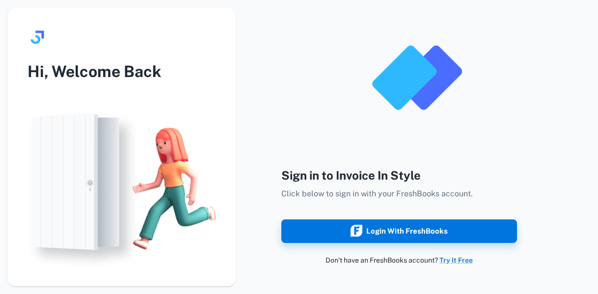
click at [423, 232] on div "Login with FreshBooks" at bounding box center [399, 231] width 97 height 13
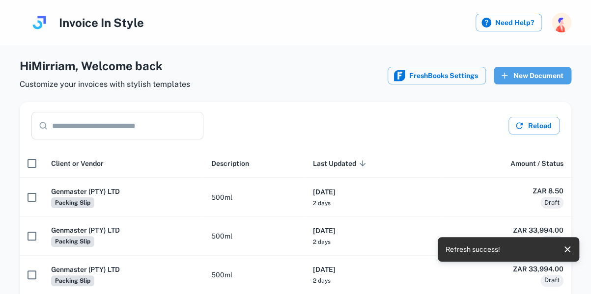
click at [523, 73] on button "New Document" at bounding box center [533, 76] width 78 height 18
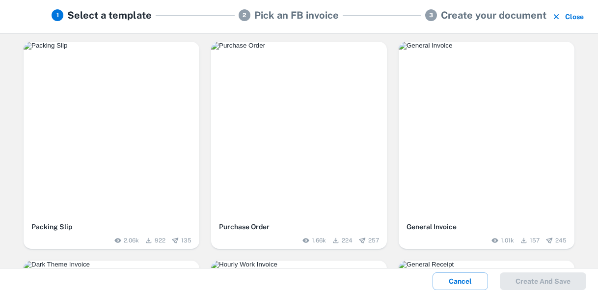
click at [129, 50] on img "button" at bounding box center [112, 46] width 176 height 8
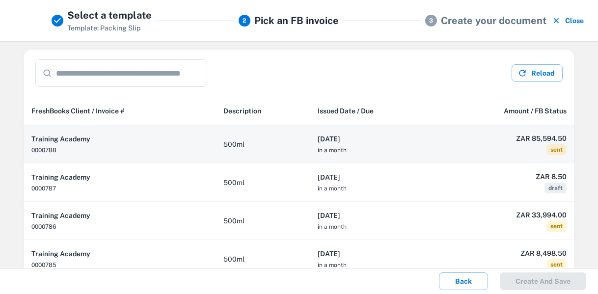
click at [278, 148] on td "500ml" at bounding box center [263, 144] width 94 height 38
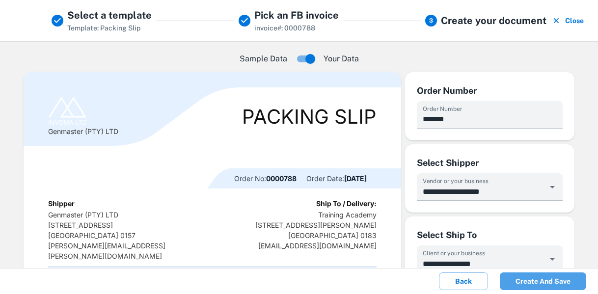
click at [551, 279] on button "Create and save" at bounding box center [543, 282] width 86 height 18
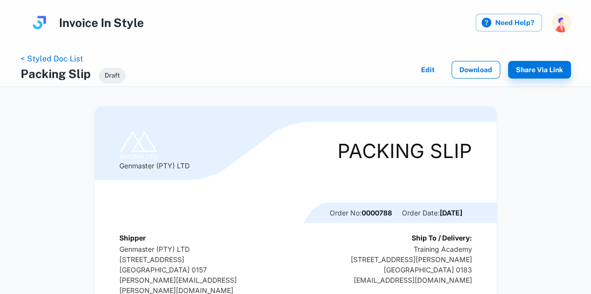
click at [477, 72] on button "Download" at bounding box center [475, 70] width 49 height 18
